Goal: Transaction & Acquisition: Book appointment/travel/reservation

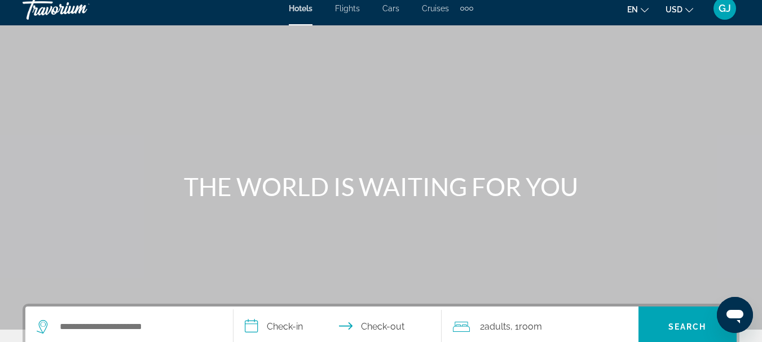
scroll to position [7, 0]
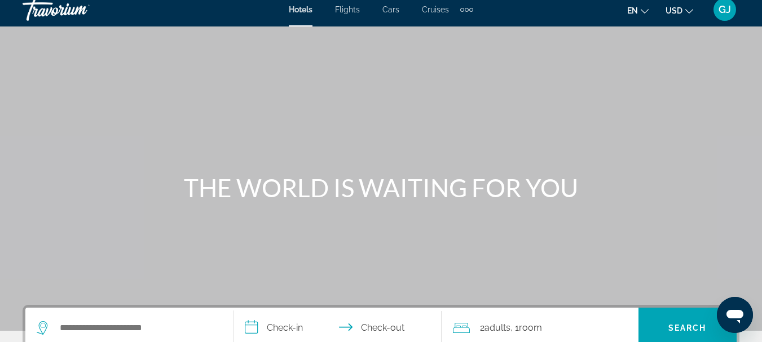
click at [443, 8] on span "Cruises" at bounding box center [435, 9] width 27 height 9
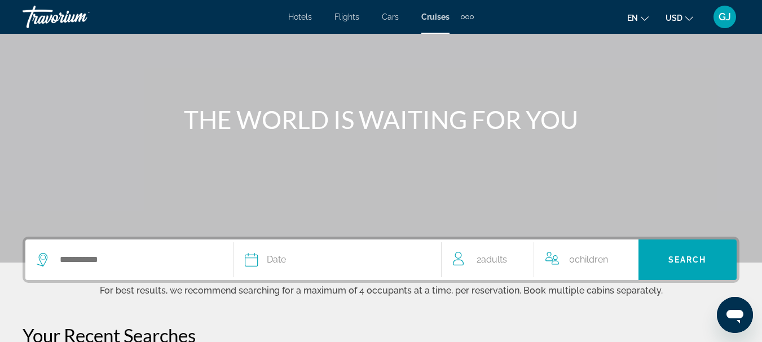
scroll to position [75, 0]
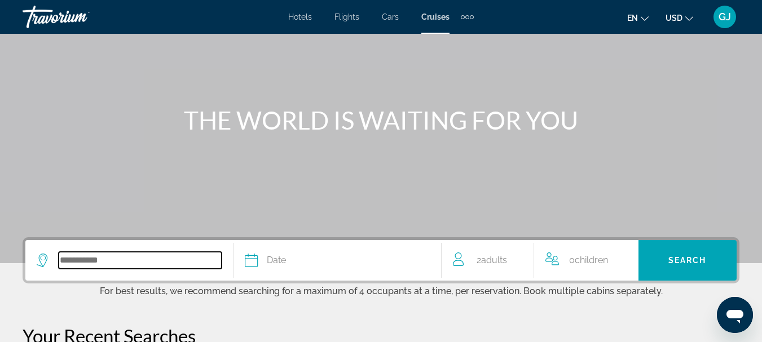
click at [96, 260] on input "Search widget" at bounding box center [140, 260] width 163 height 17
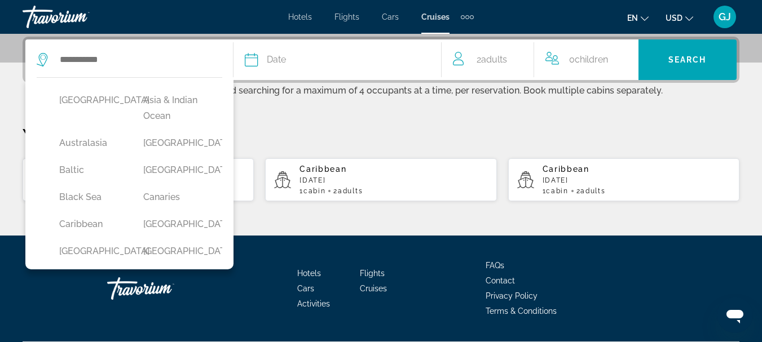
scroll to position [37, 0]
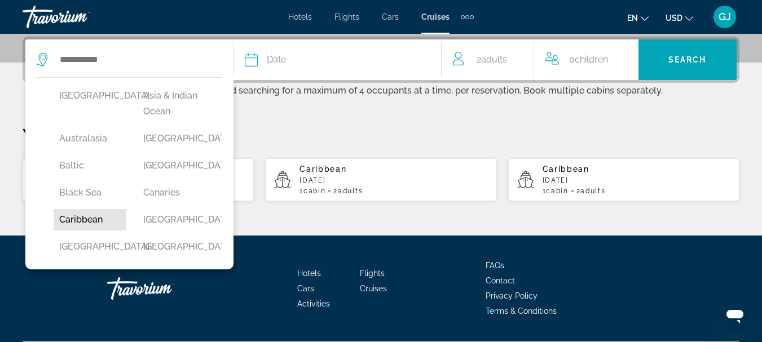
click at [90, 223] on button "Caribbean" at bounding box center [90, 219] width 73 height 21
type input "*********"
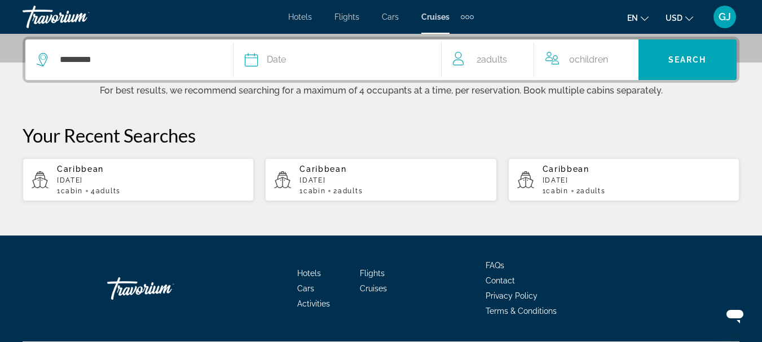
click at [255, 59] on icon "Search widget" at bounding box center [252, 60] width 14 height 14
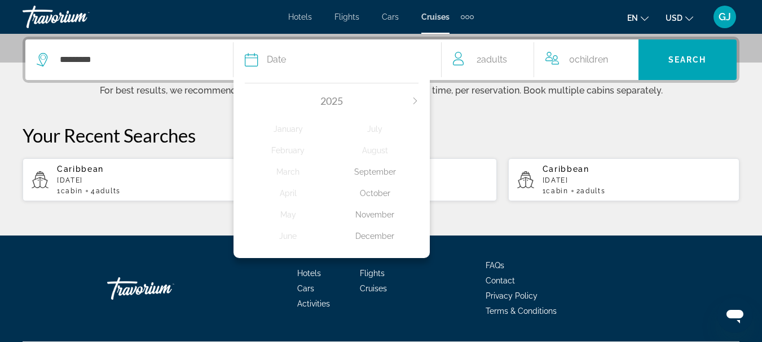
click at [413, 102] on icon "Next month" at bounding box center [415, 101] width 7 height 7
drag, startPoint x: 413, startPoint y: 102, endPoint x: 513, endPoint y: 167, distance: 119.6
click at [513, 167] on div "********* Date [DATE] February March April May June July August September Octob…" at bounding box center [381, 119] width 762 height 165
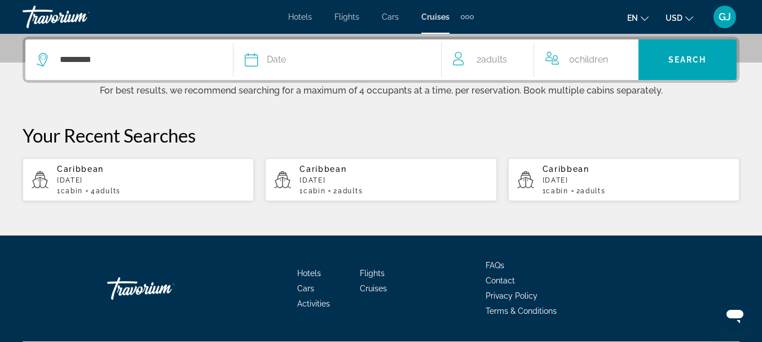
click at [254, 60] on icon "Search widget" at bounding box center [252, 60] width 14 height 14
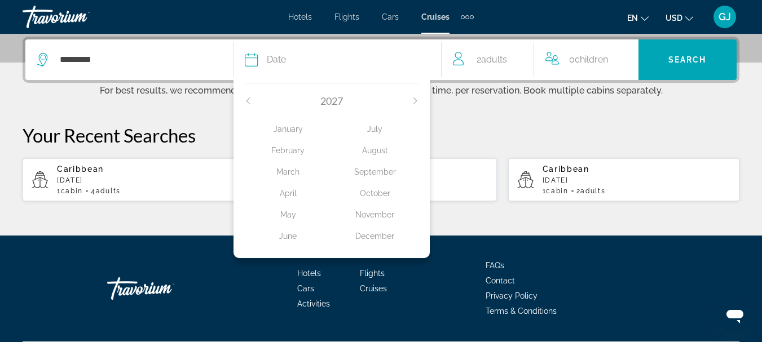
click at [375, 152] on div "August" at bounding box center [375, 150] width 87 height 20
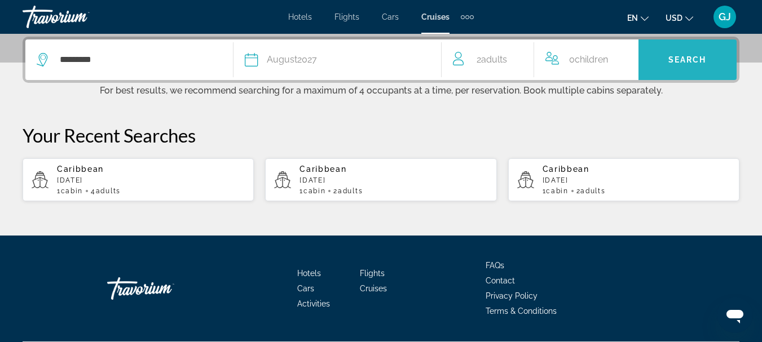
click at [687, 61] on span "Search" at bounding box center [687, 59] width 38 height 9
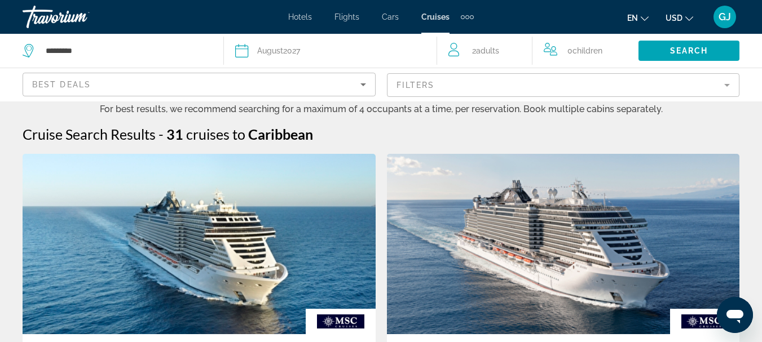
click at [473, 90] on mat-form-field "Filters" at bounding box center [563, 85] width 353 height 24
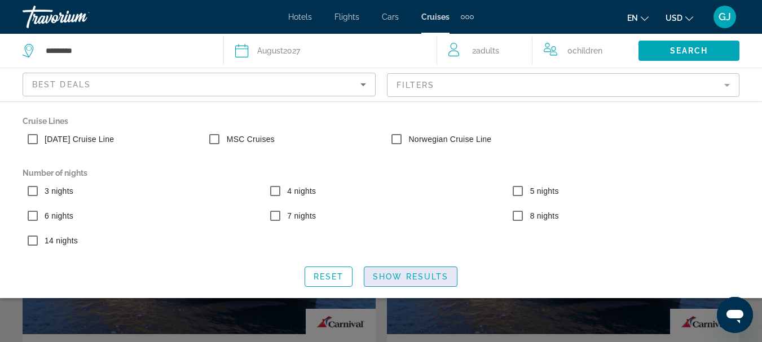
click at [413, 280] on span "Show Results" at bounding box center [411, 276] width 76 height 9
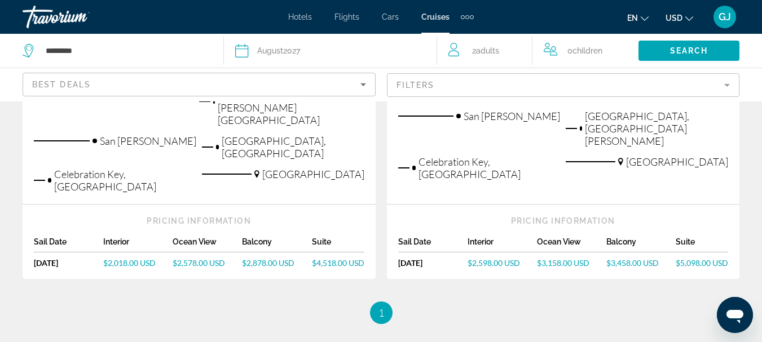
scroll to position [407, 0]
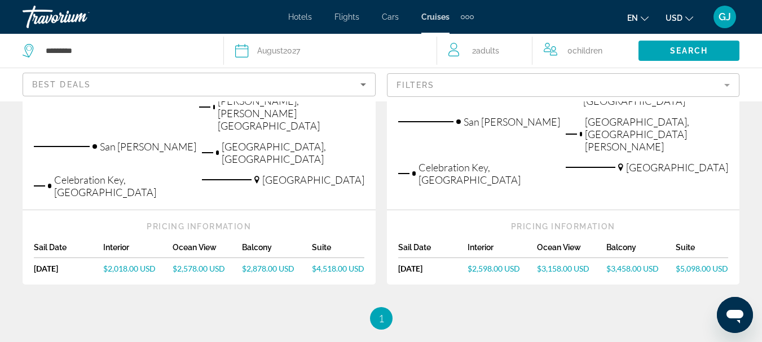
click at [756, 274] on div "Cruise Search Results - 2 cruises to [GEOGRAPHIC_DATA] Caribbean Eastern Caribb…" at bounding box center [381, 24] width 762 height 611
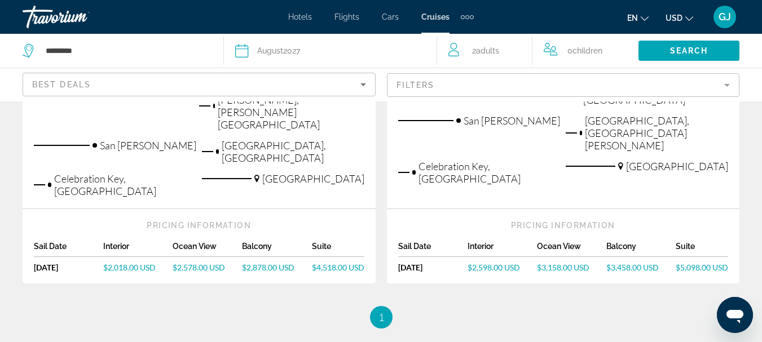
click at [381, 215] on app-cruises-search-item "Caribbean Eastern Caribbean from [GEOGRAPHIC_DATA] ([GEOGRAPHIC_DATA]), [GEOGRA…" at bounding box center [563, 14] width 364 height 537
click at [257, 263] on span "$2,878.00 USD" at bounding box center [268, 268] width 52 height 10
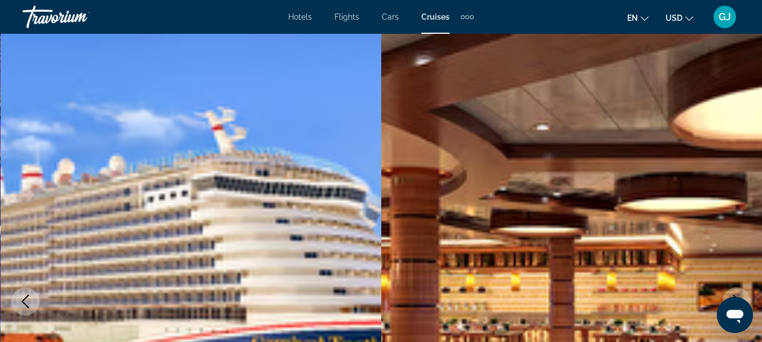
click at [257, 244] on img "Main content" at bounding box center [191, 302] width 381 height 536
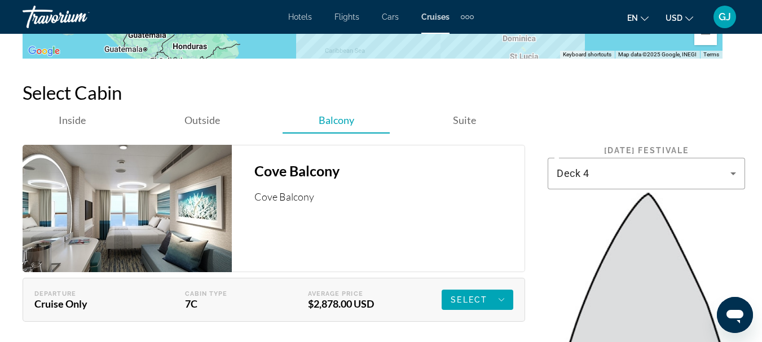
scroll to position [1718, 0]
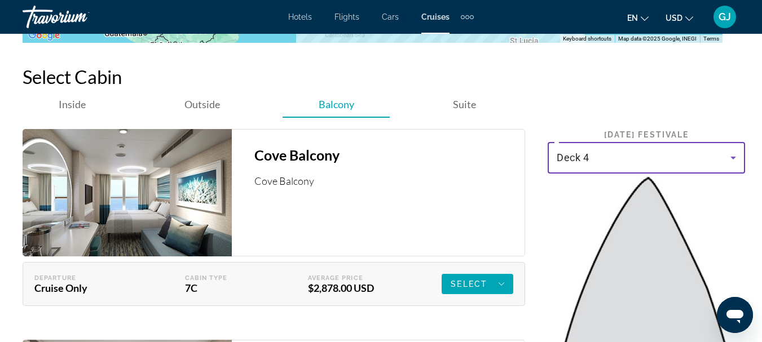
click at [734, 151] on icon "Main content" at bounding box center [733, 158] width 14 height 14
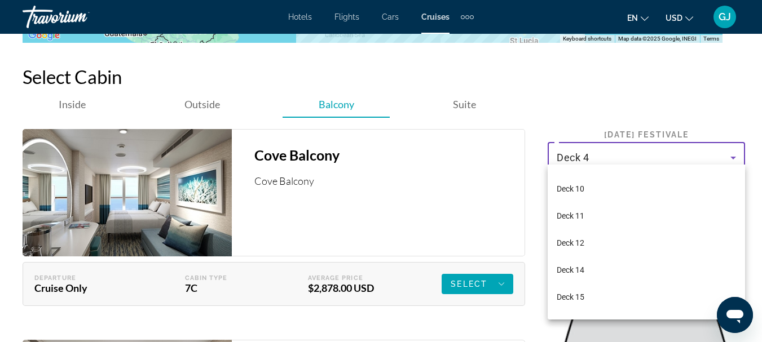
scroll to position [140, 0]
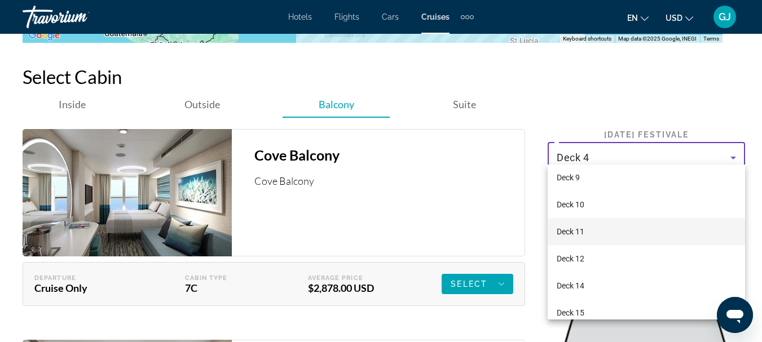
click at [582, 232] on span "Deck 11" at bounding box center [571, 232] width 28 height 14
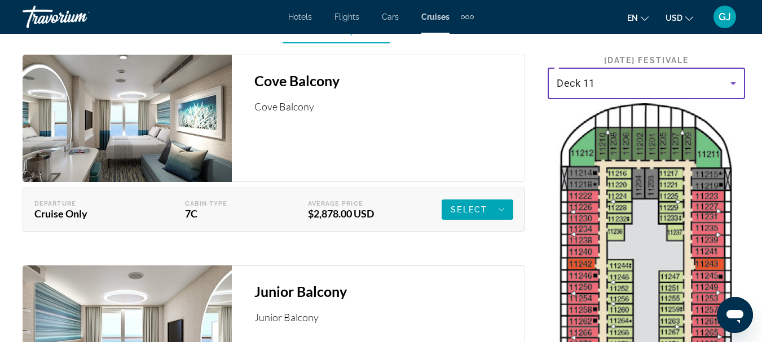
scroll to position [1799, 0]
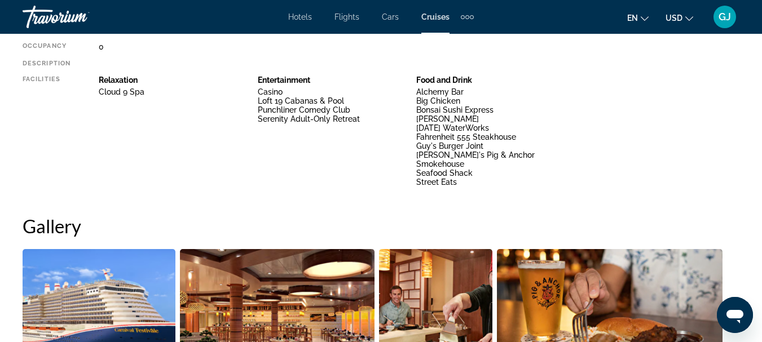
scroll to position [0, 0]
